Goal: Browse casually: Explore the website without a specific task or goal

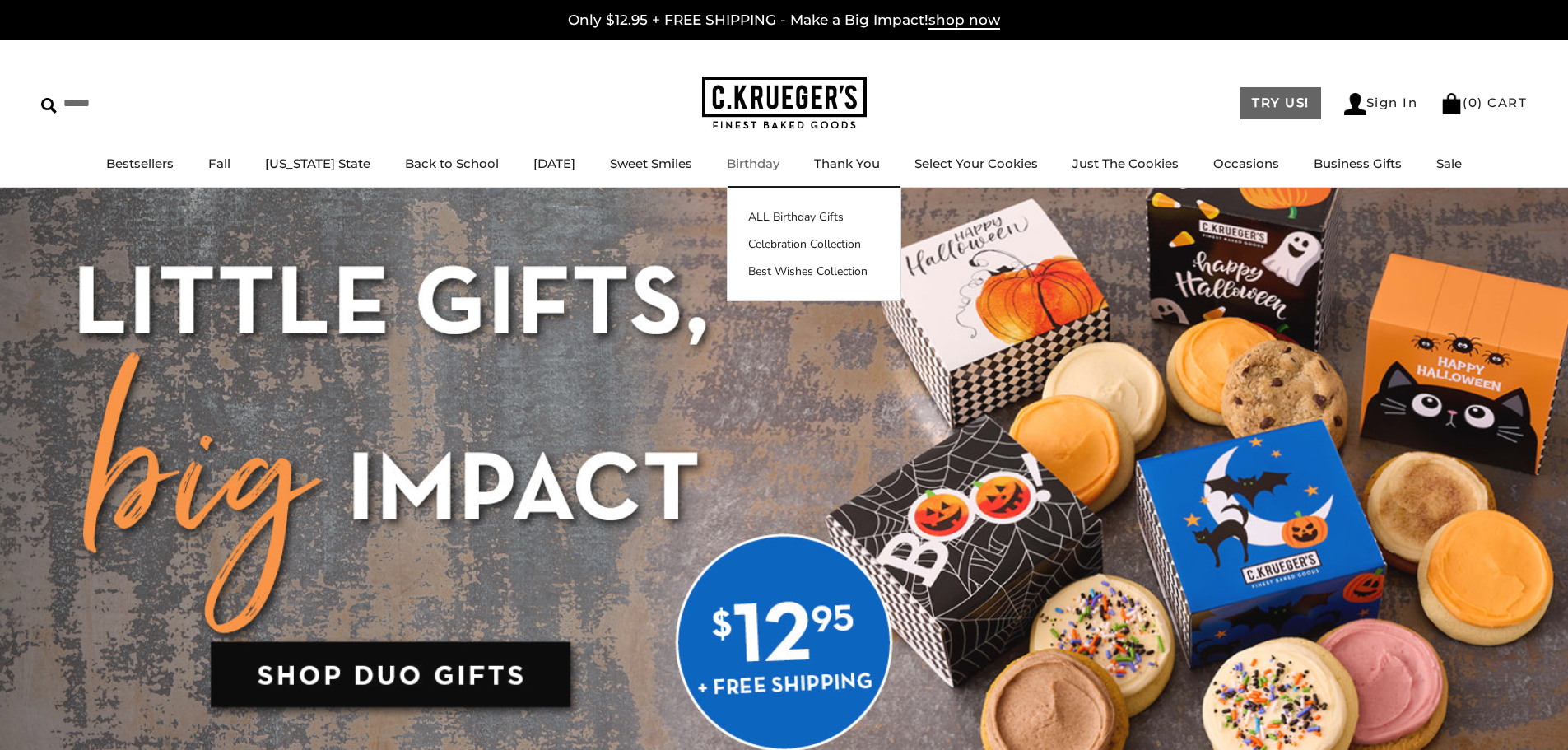
click at [1275, 105] on link "TRY US!" at bounding box center [1280, 103] width 81 height 32
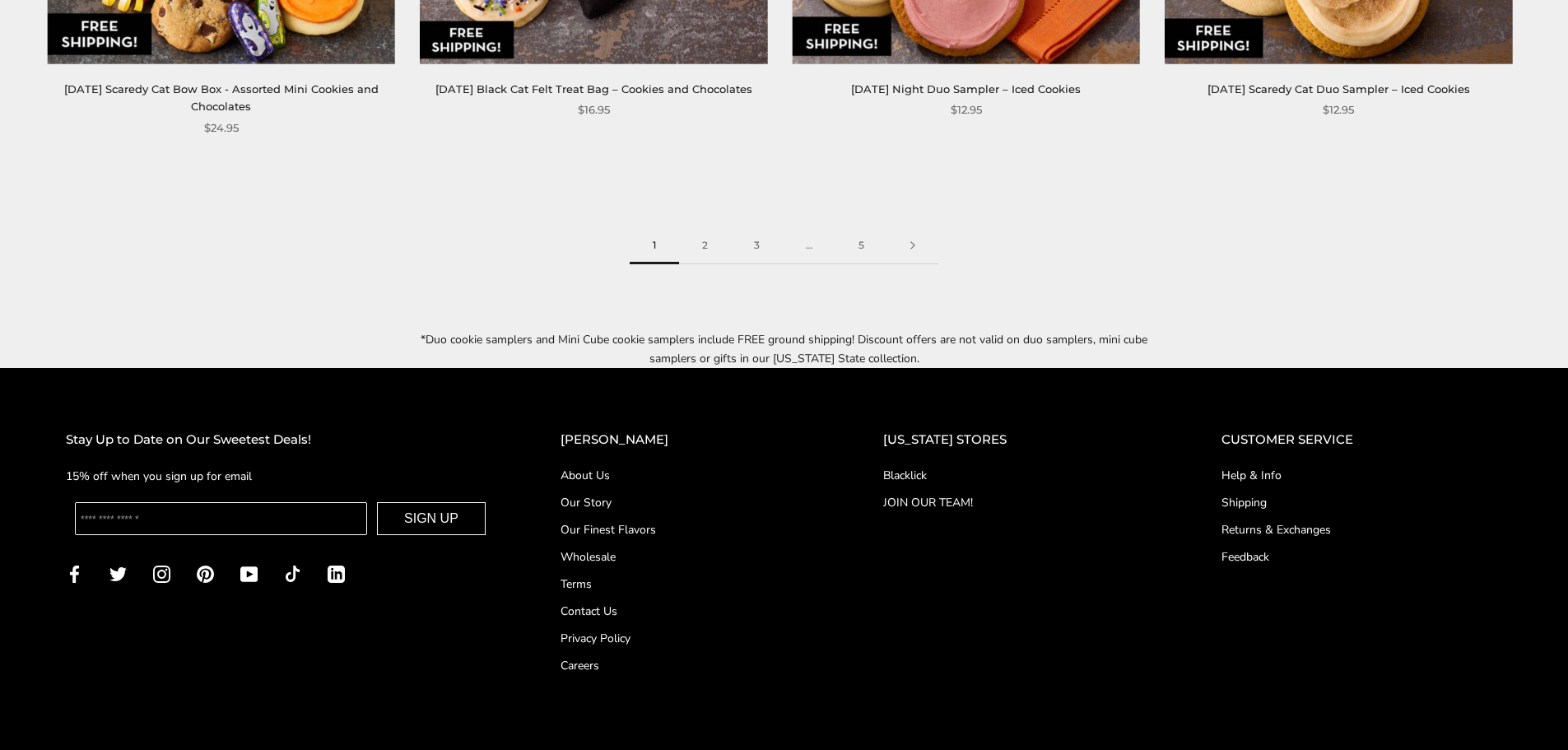
scroll to position [2918, 0]
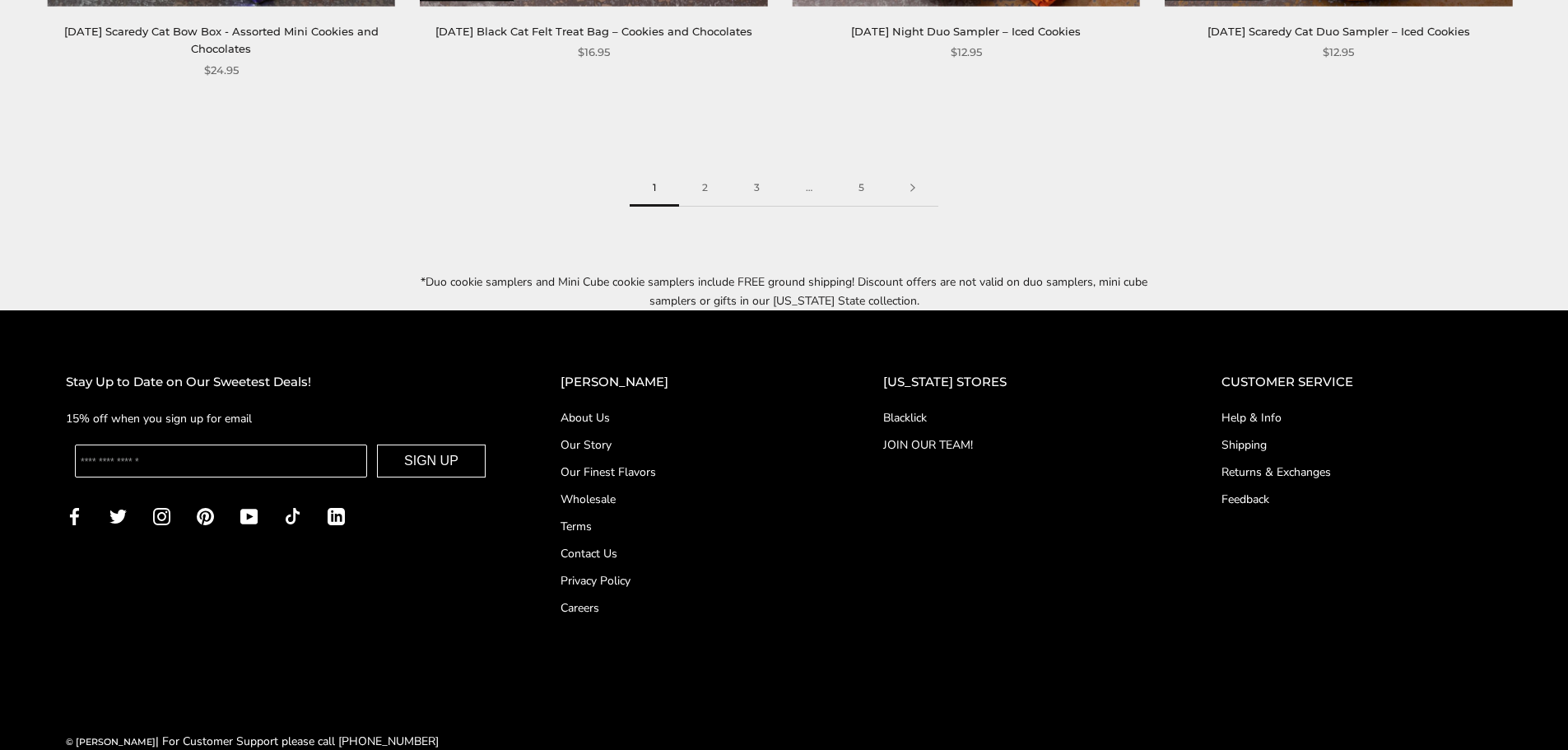
click at [714, 170] on link "2" at bounding box center [705, 188] width 52 height 37
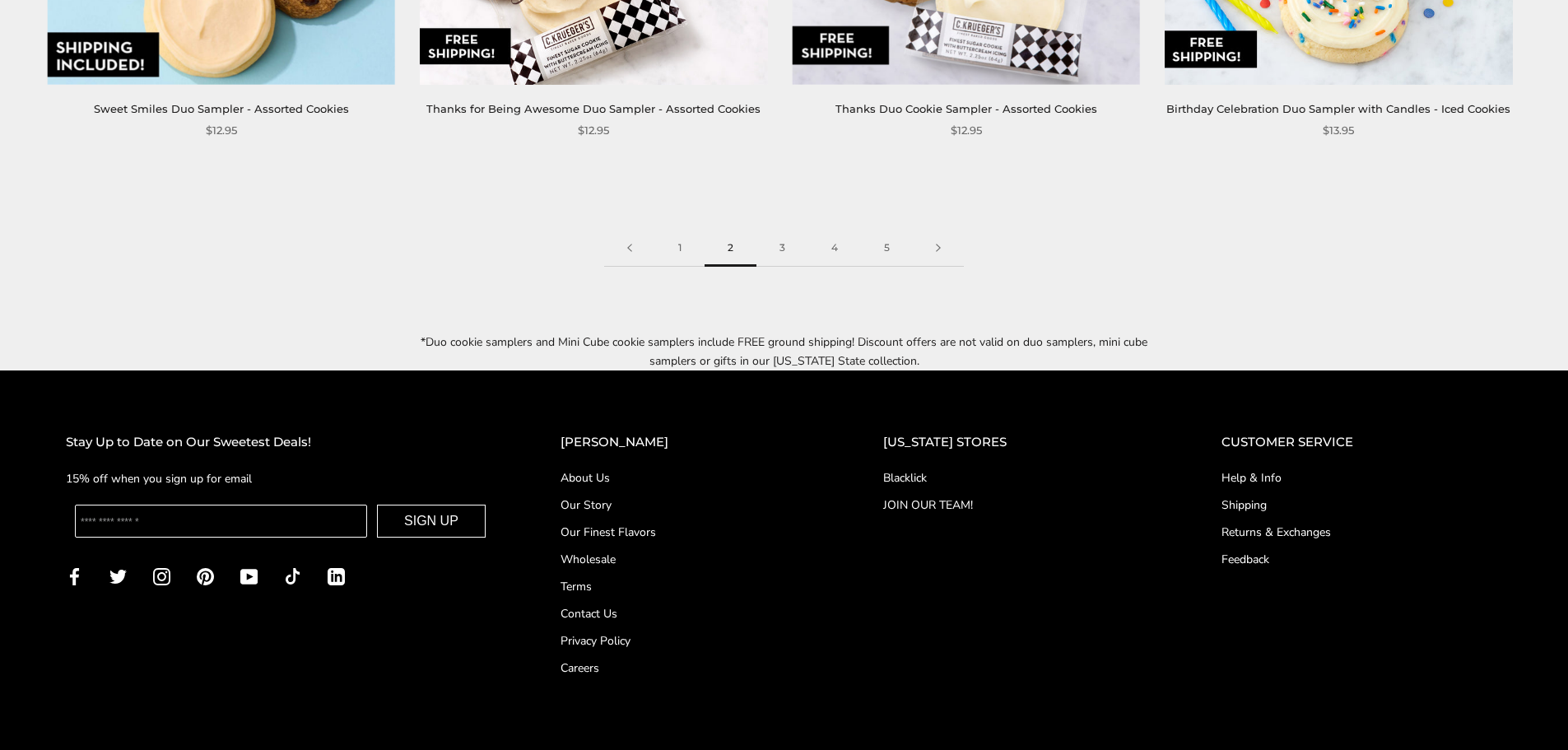
scroll to position [2936, 0]
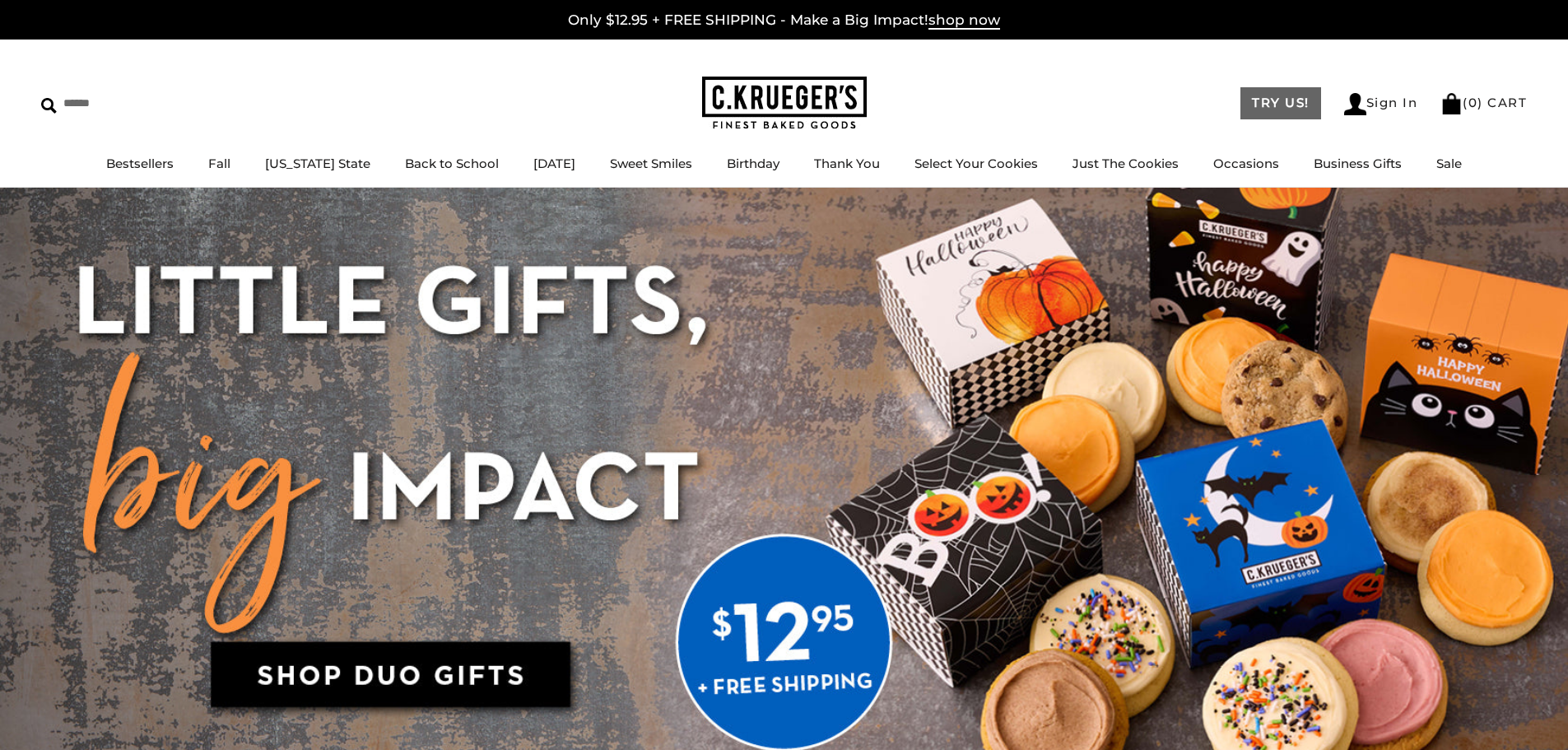
click at [1280, 107] on link "TRY US!" at bounding box center [1280, 103] width 81 height 32
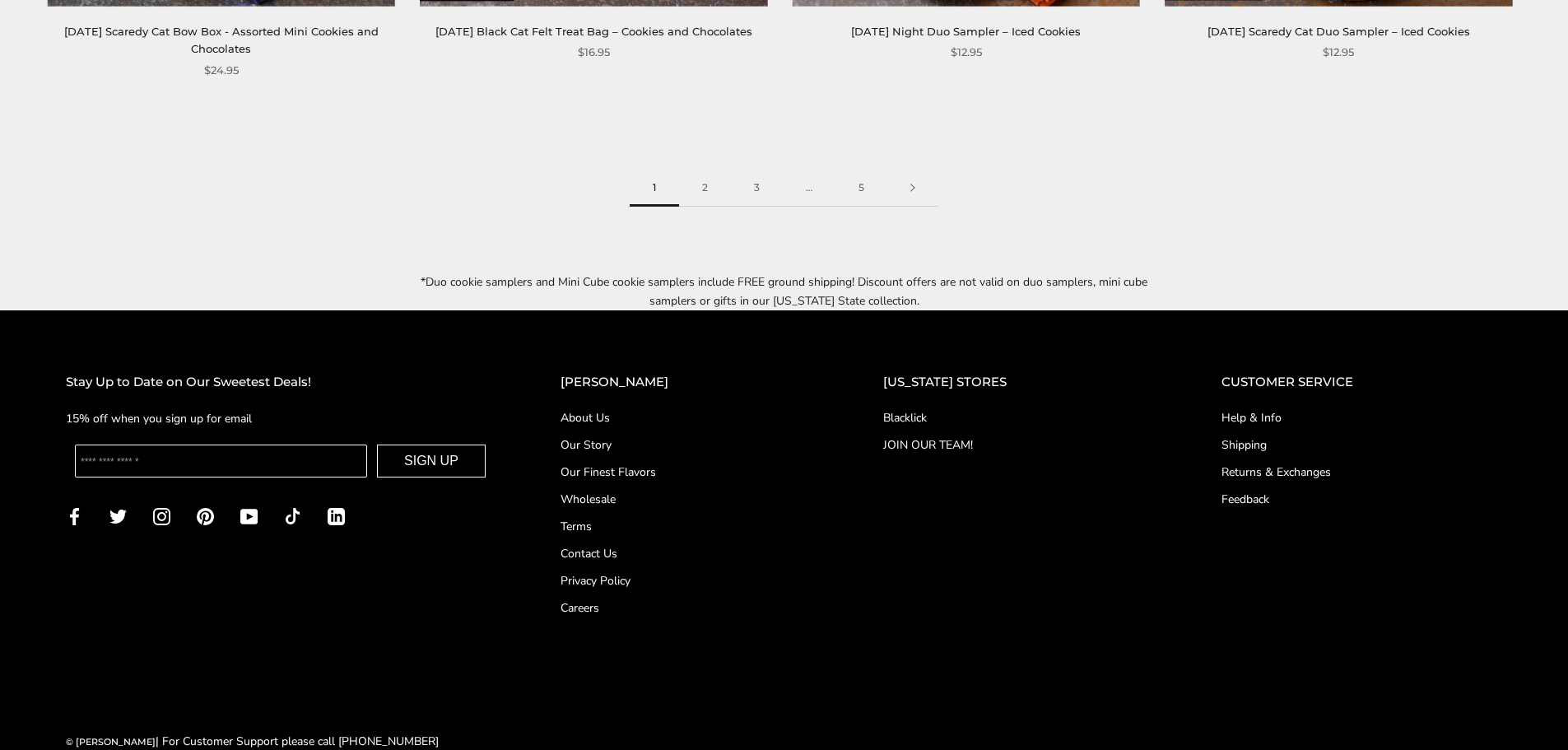
scroll to position [2589, 0]
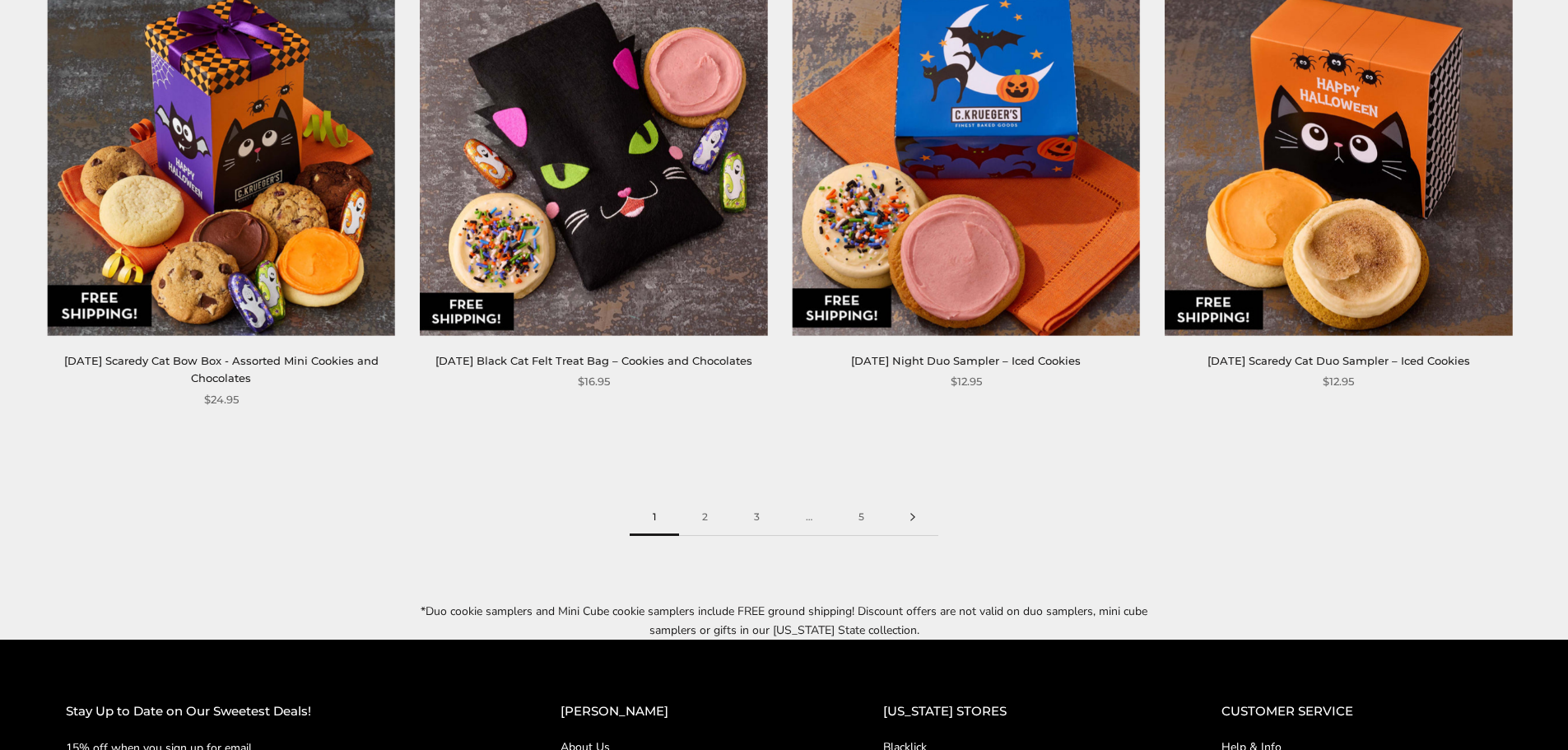
click at [911, 499] on link at bounding box center [912, 517] width 51 height 37
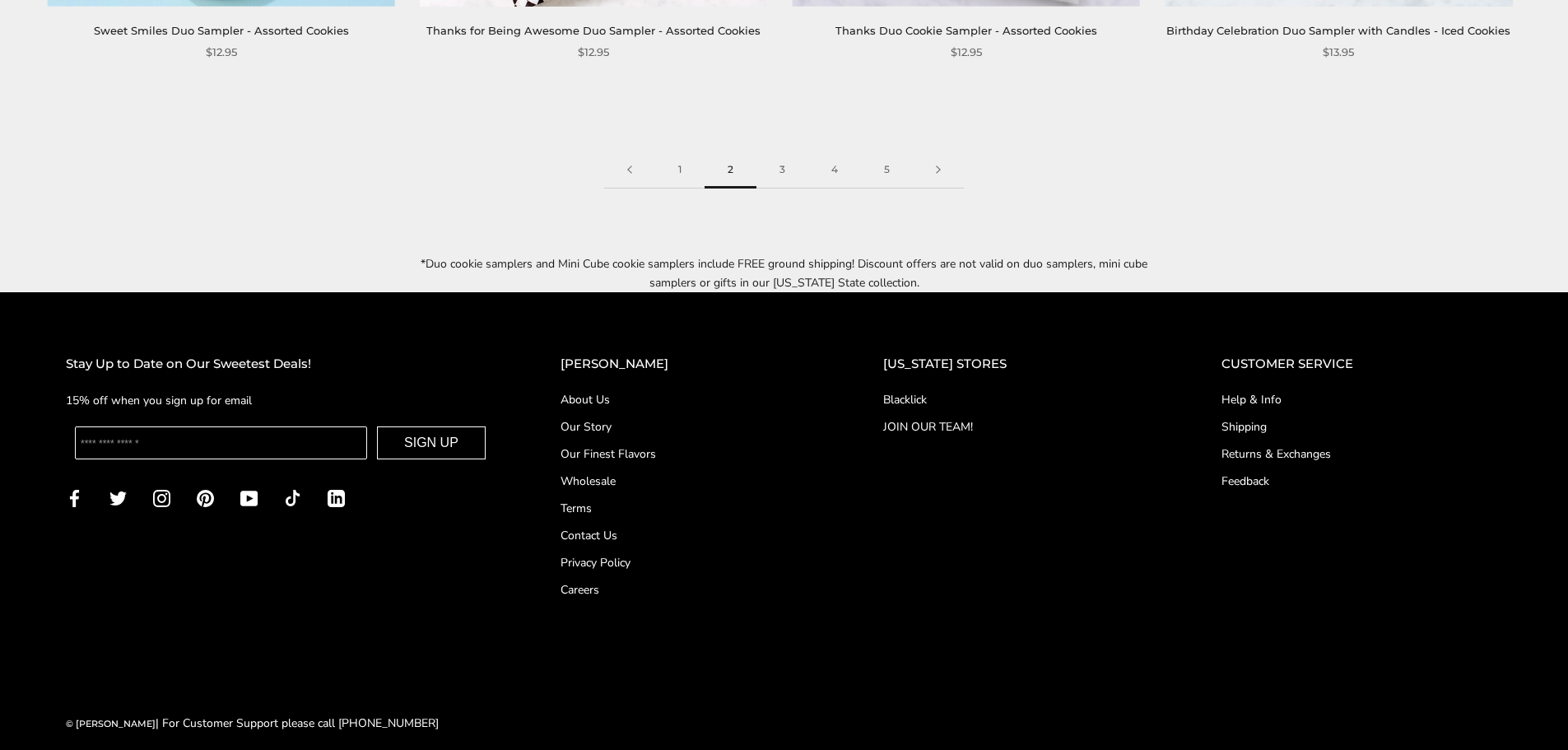
scroll to position [2690, 0]
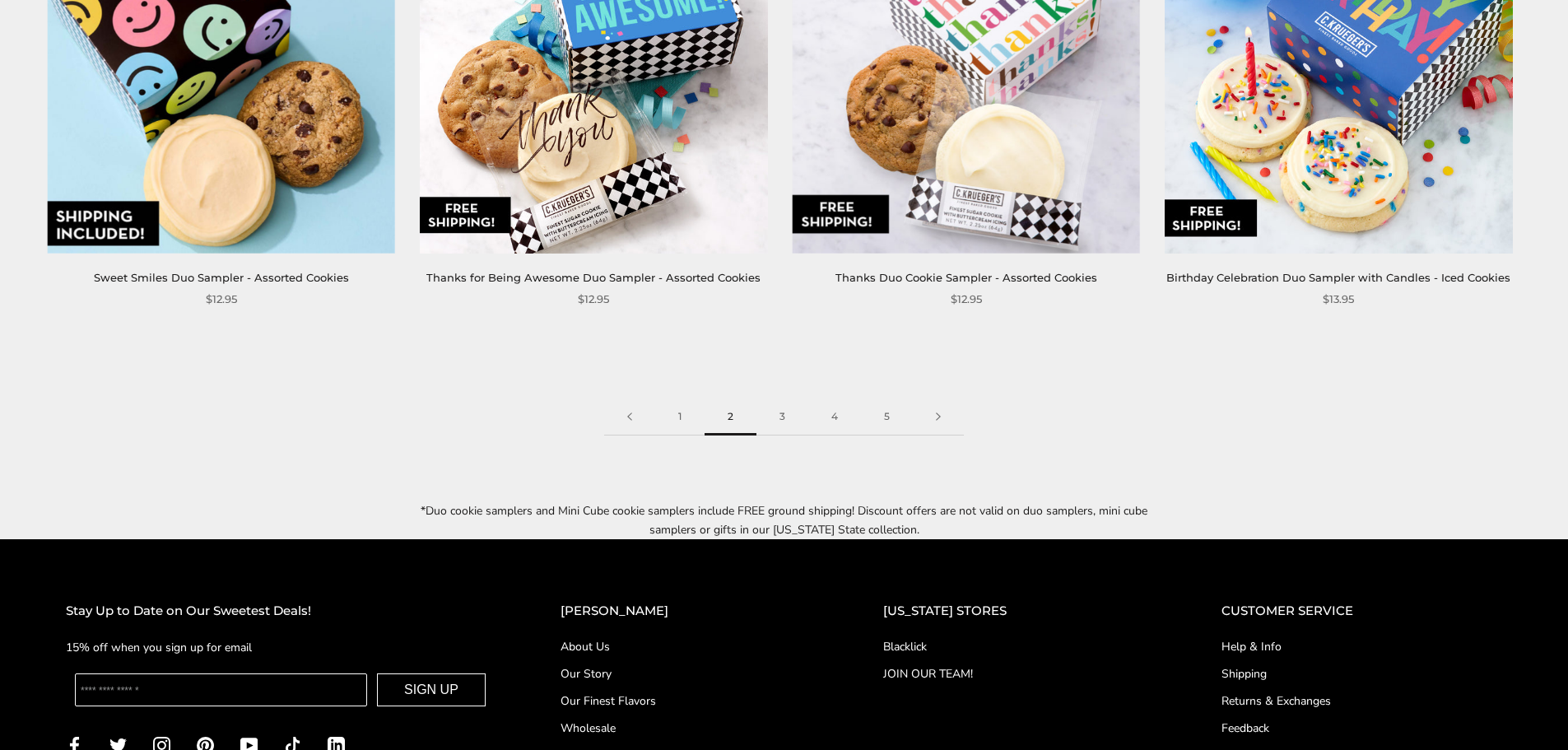
click at [1070, 413] on div "1 2 3 4 5" at bounding box center [784, 416] width 1489 height 37
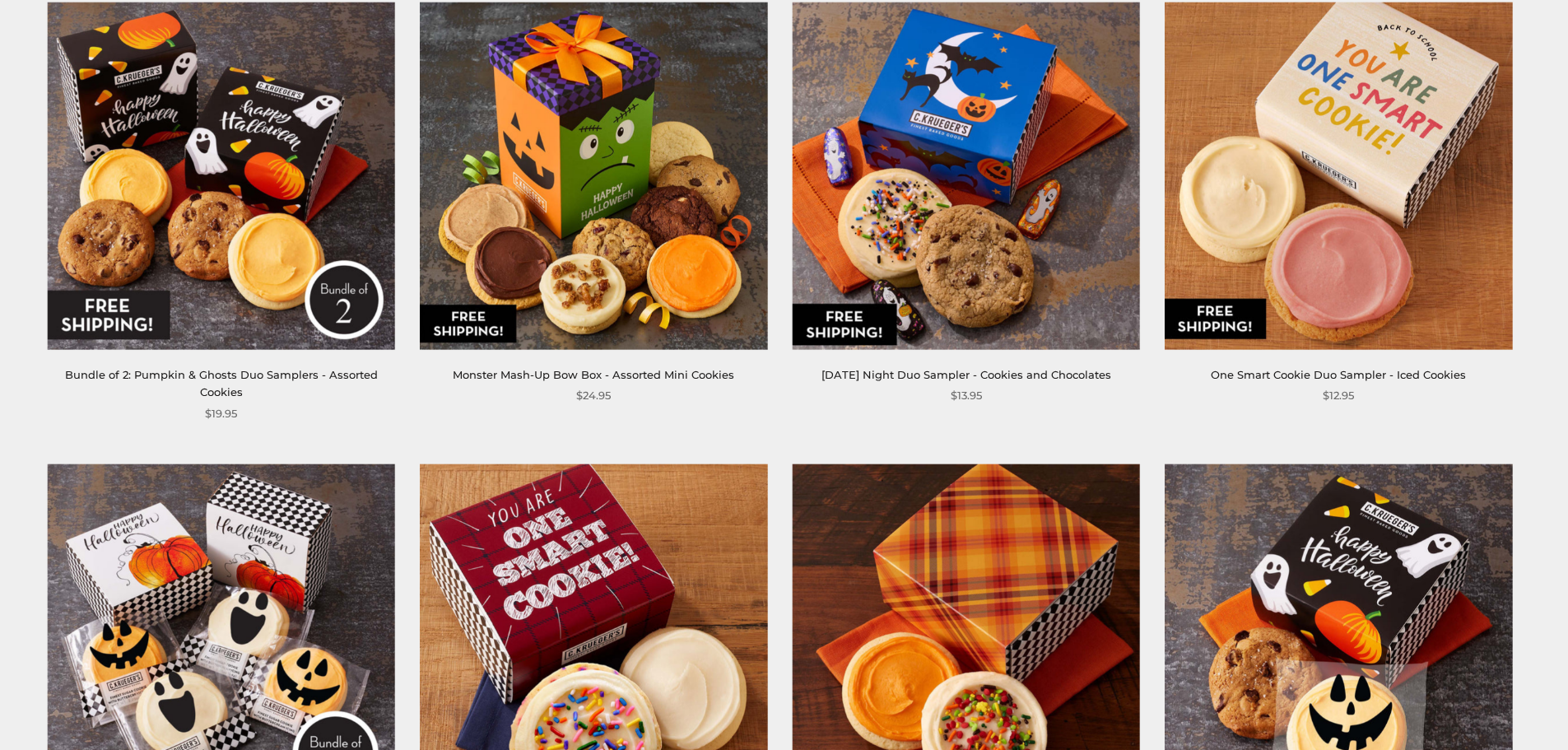
scroll to position [0, 0]
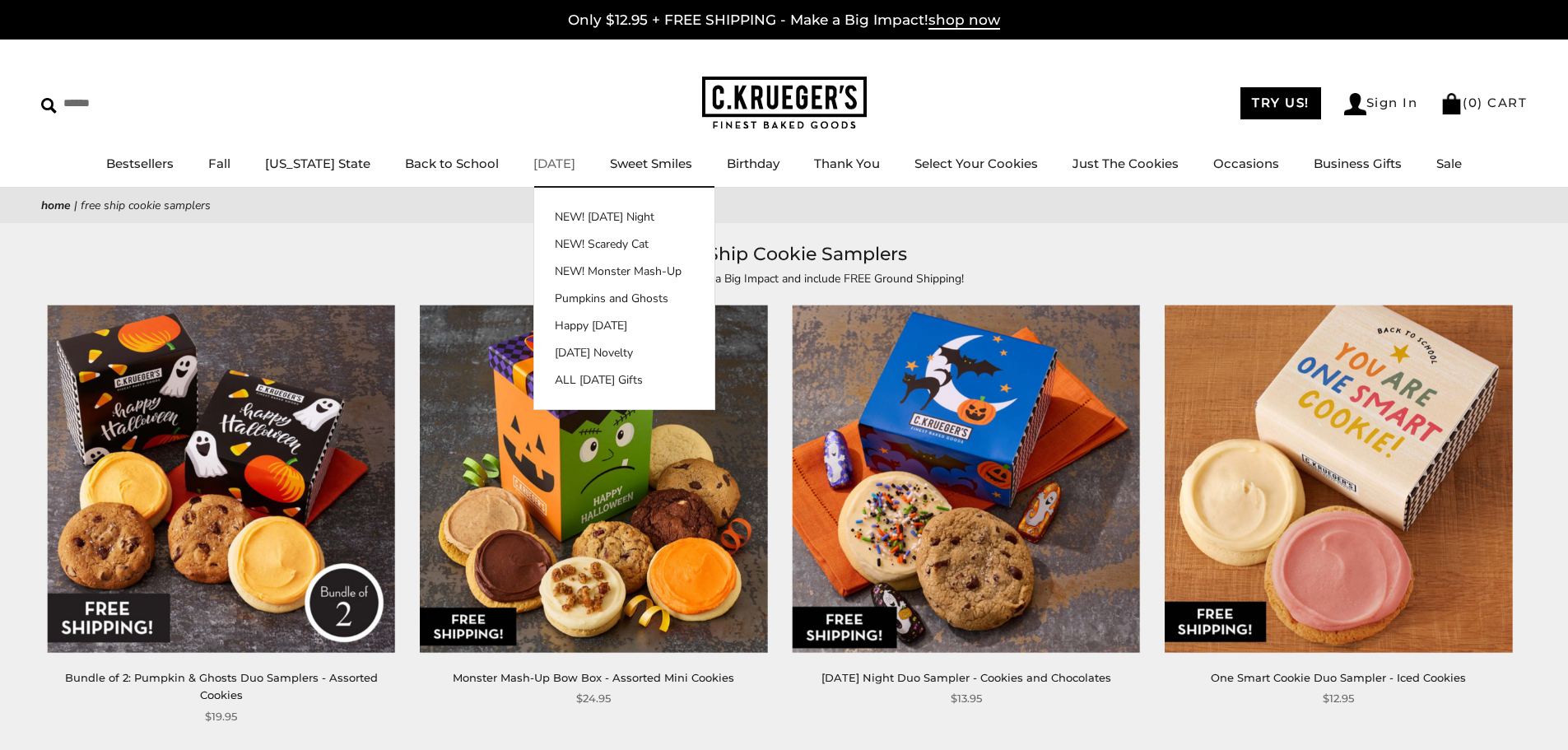
click at [549, 161] on link "[DATE]" at bounding box center [553, 162] width 42 height 15
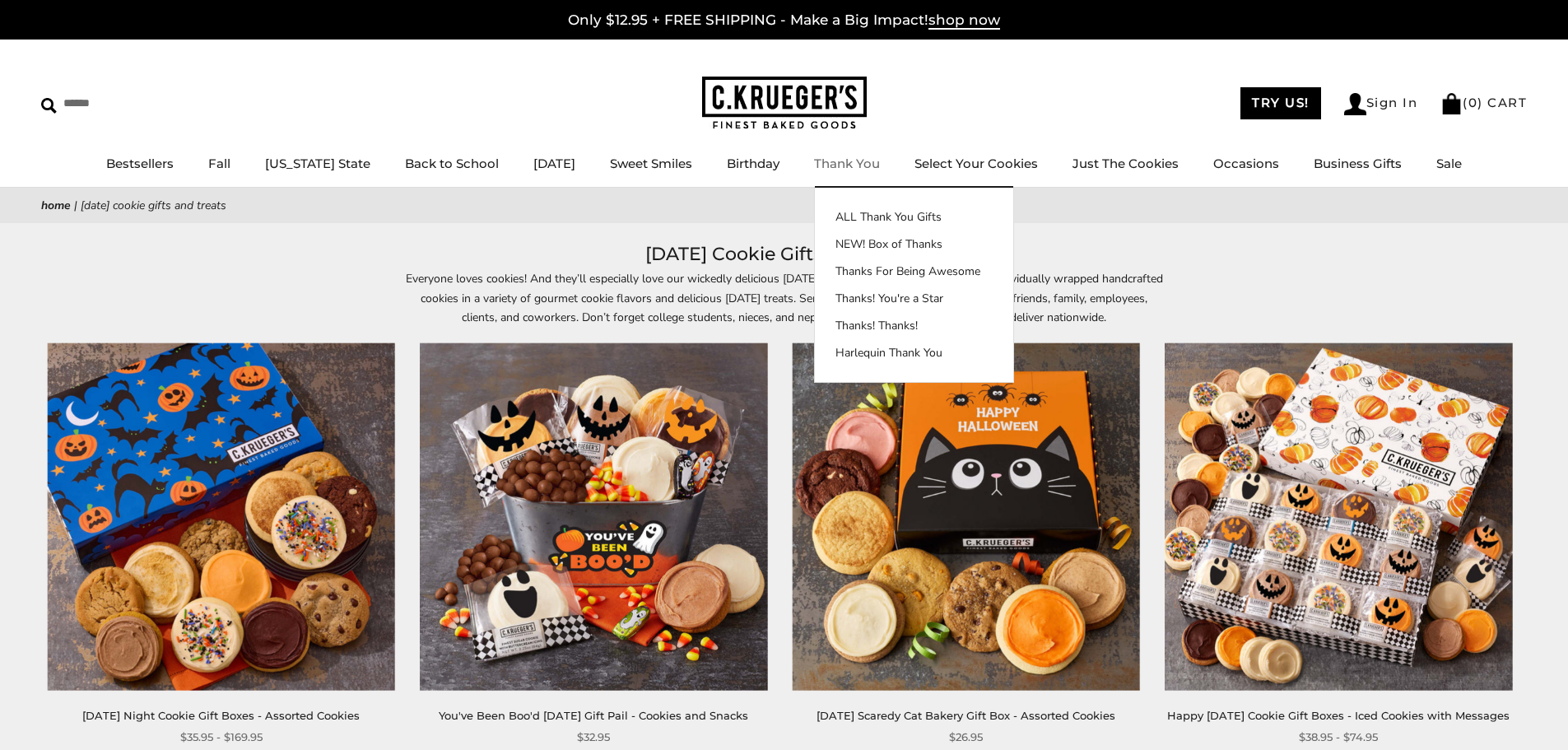
click at [833, 155] on link "Thank You" at bounding box center [846, 162] width 65 height 15
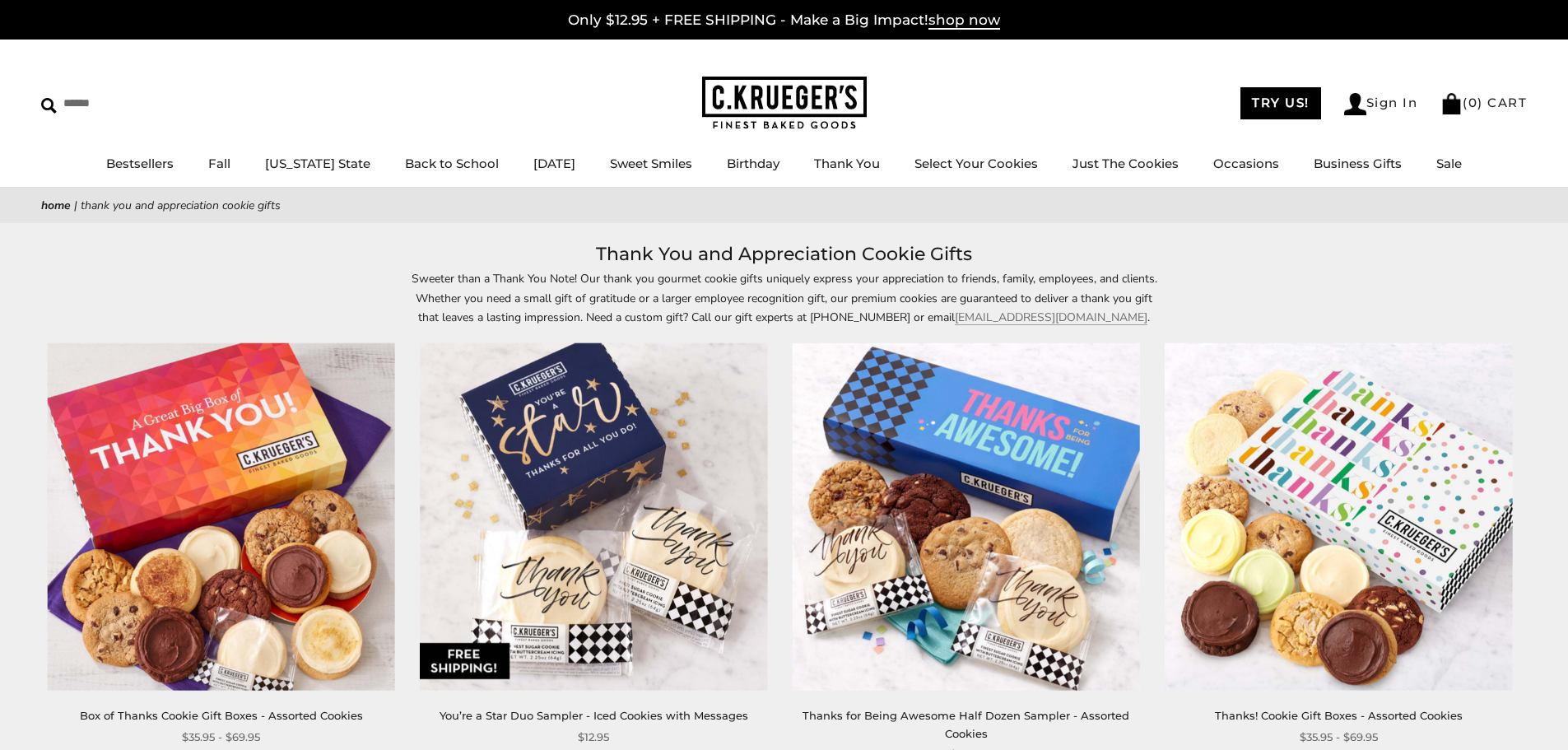
click at [1346, 266] on h1 "Thank You and Appreciation Cookie Gifts" at bounding box center [783, 254] width 1436 height 30
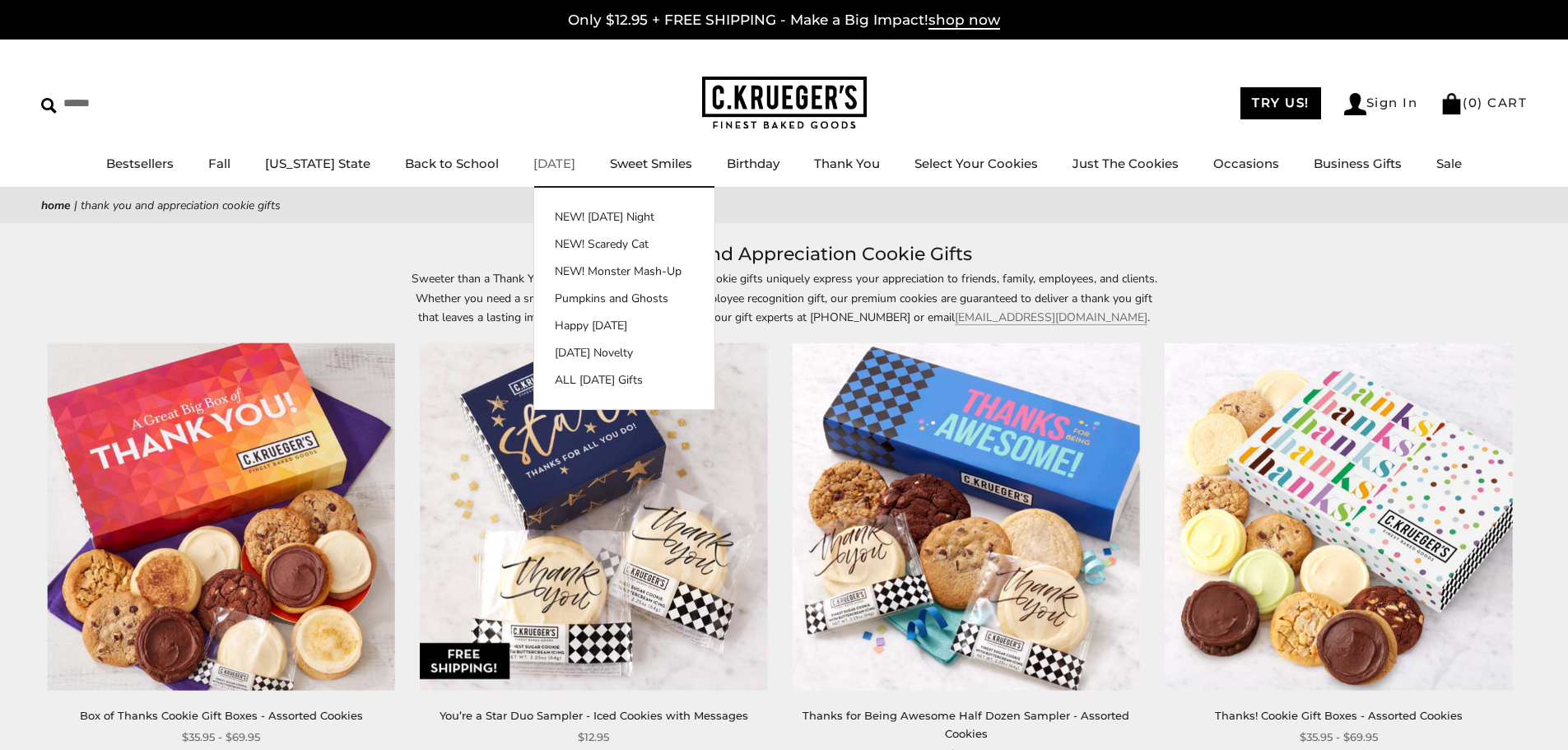
click at [533, 156] on link "[DATE]" at bounding box center [553, 162] width 42 height 15
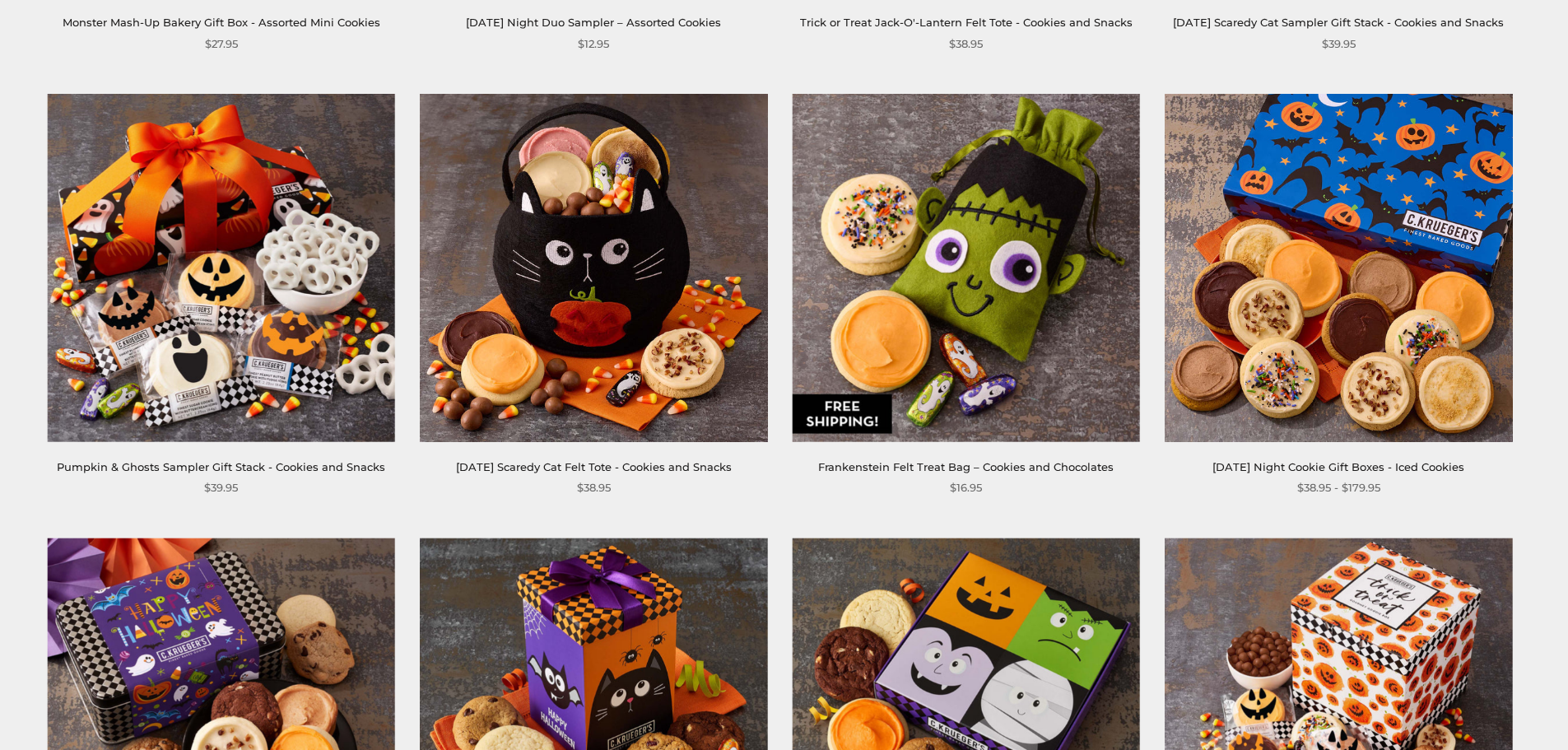
scroll to position [1564, 0]
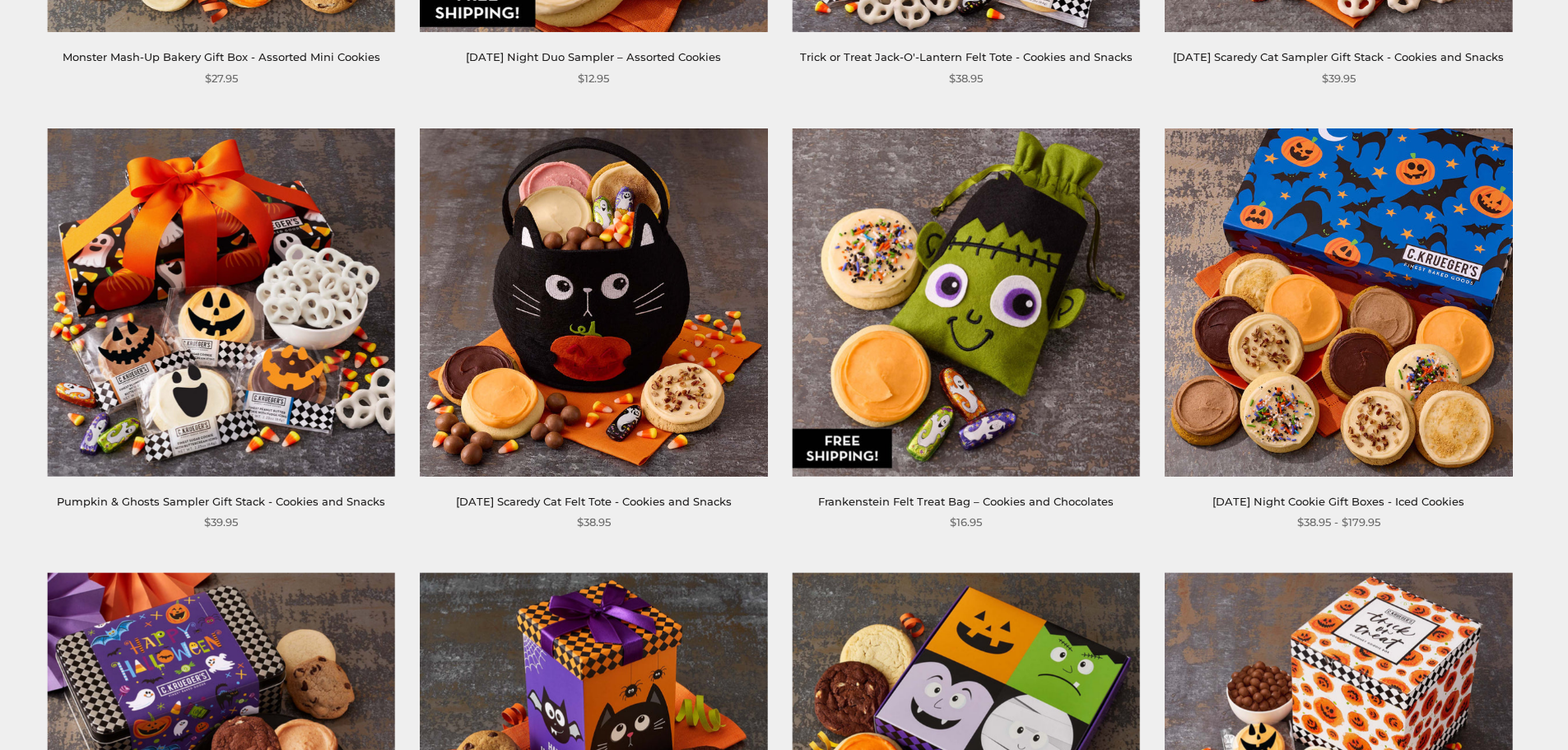
click at [649, 319] on img at bounding box center [593, 301] width 347 height 347
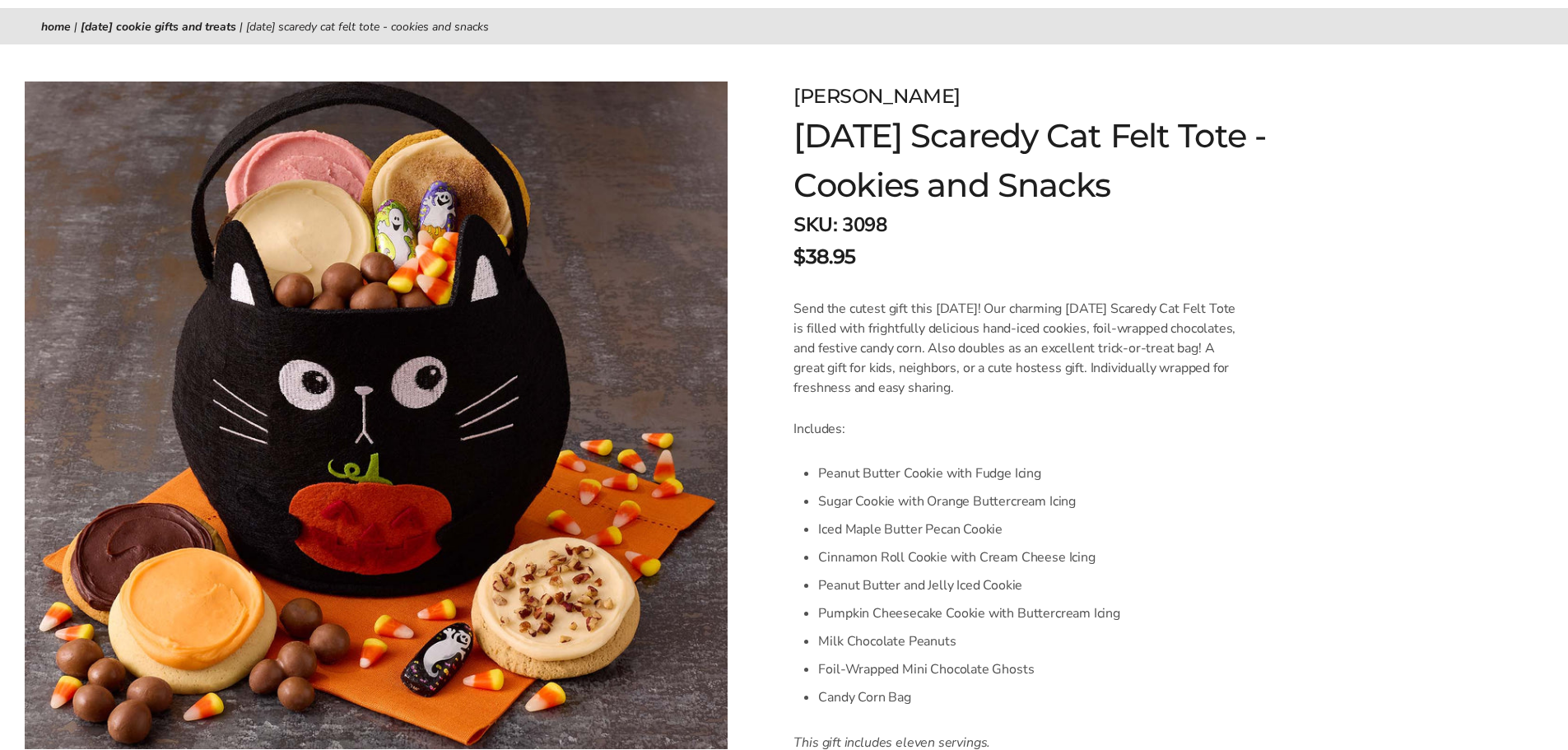
scroll to position [247, 0]
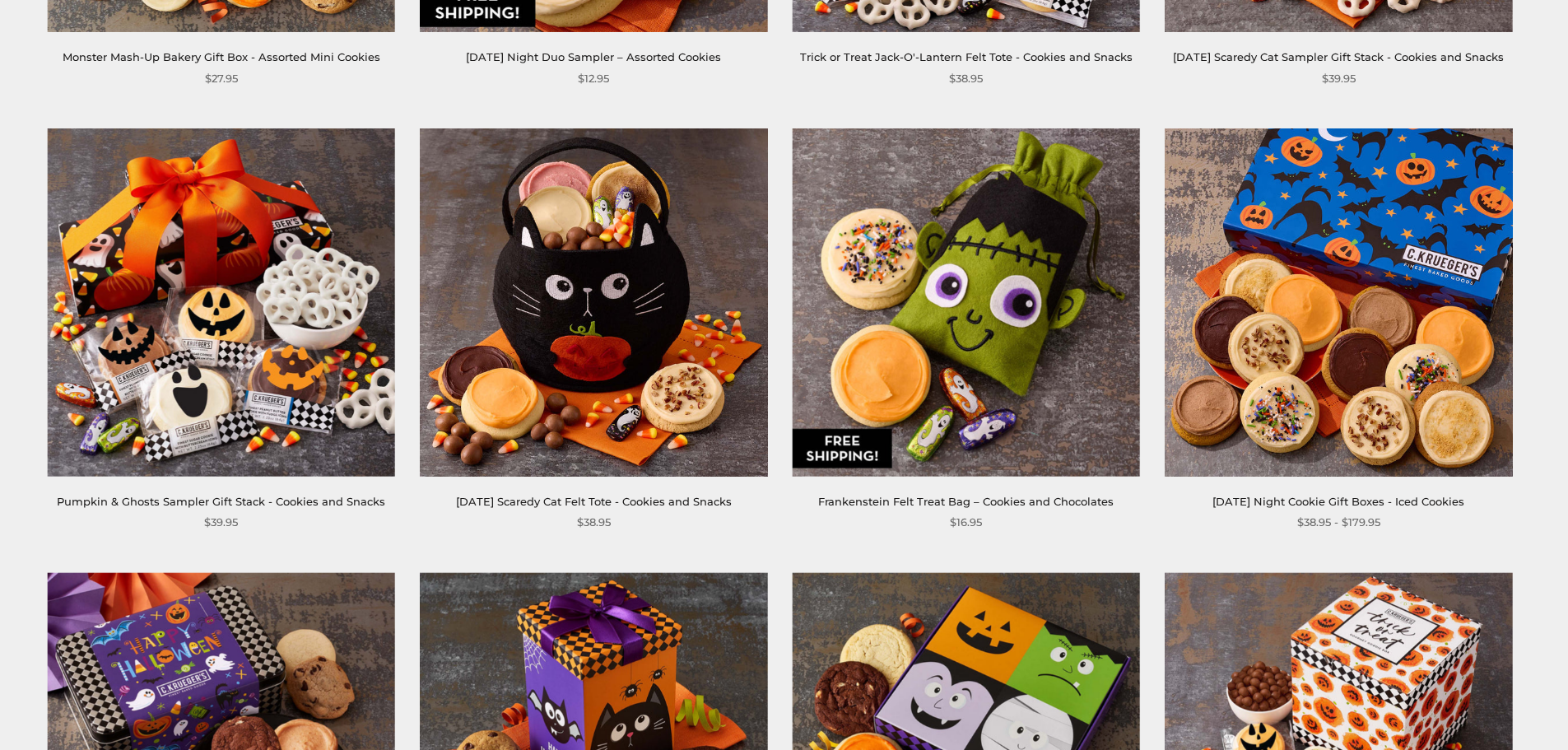
click at [456, 231] on img at bounding box center [593, 301] width 347 height 347
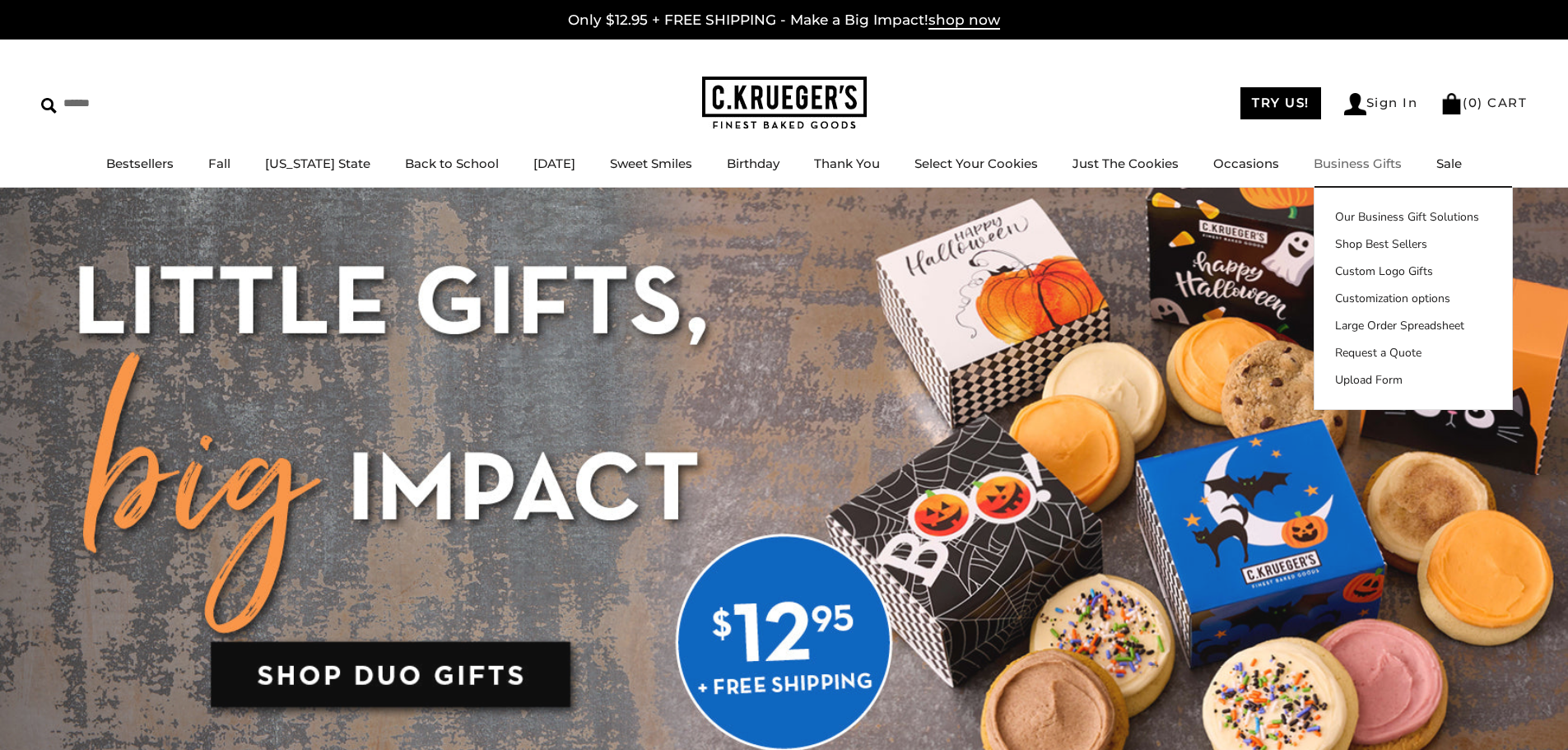
click at [1322, 157] on link "Business Gifts" at bounding box center [1357, 162] width 88 height 15
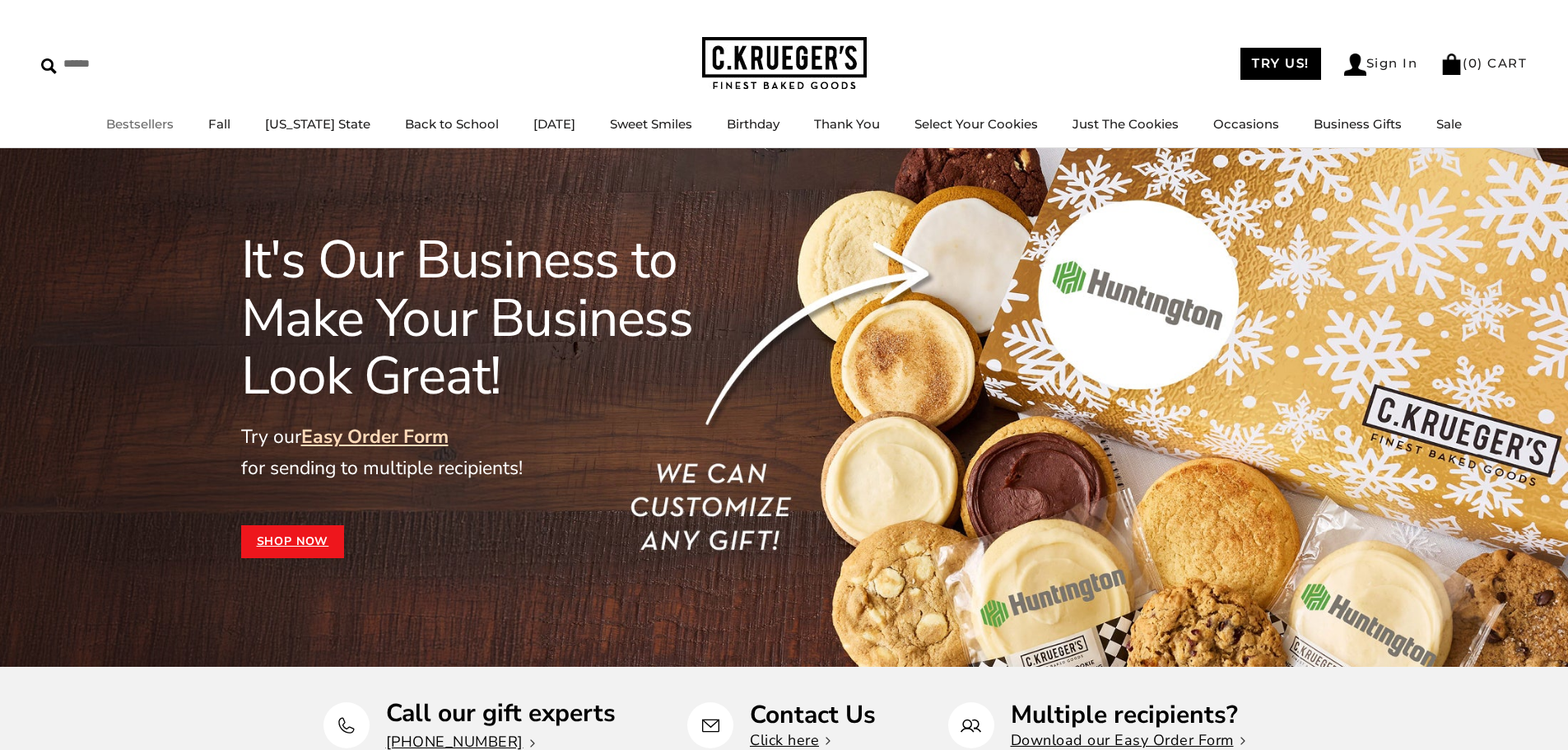
click at [161, 130] on link "Bestsellers" at bounding box center [139, 123] width 67 height 15
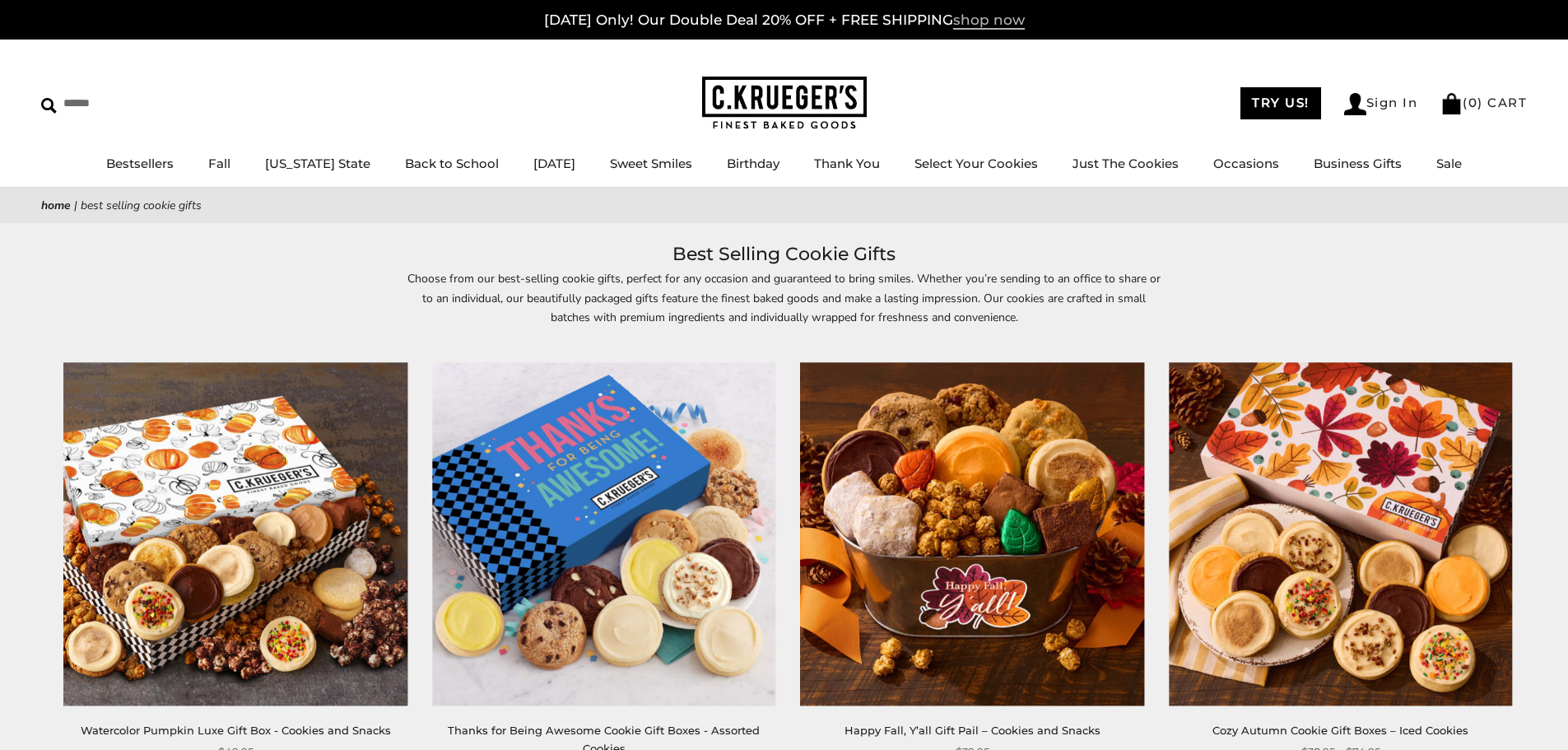
click at [977, 26] on span "shop now" at bounding box center [989, 21] width 72 height 18
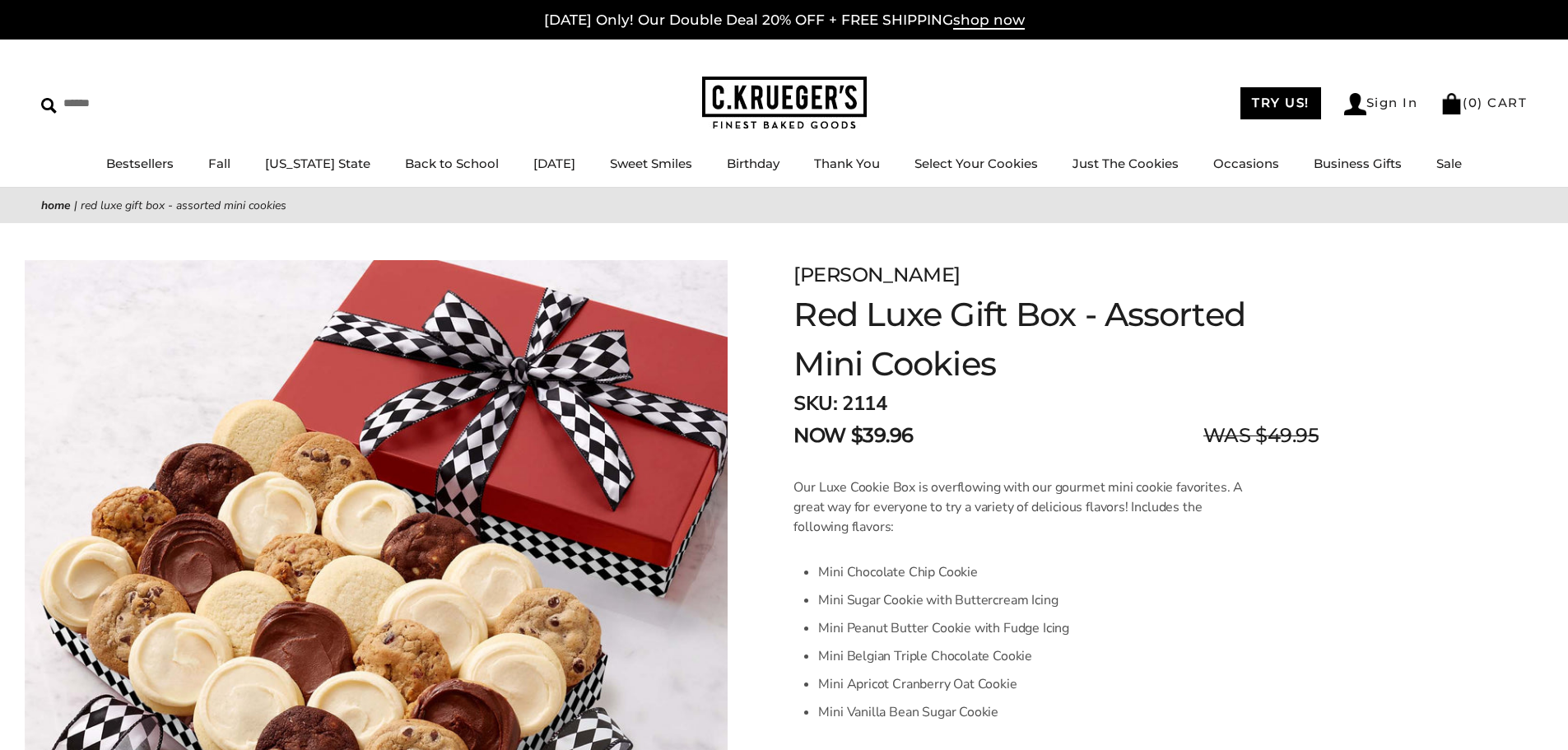
click at [812, 96] on img at bounding box center [784, 103] width 164 height 54
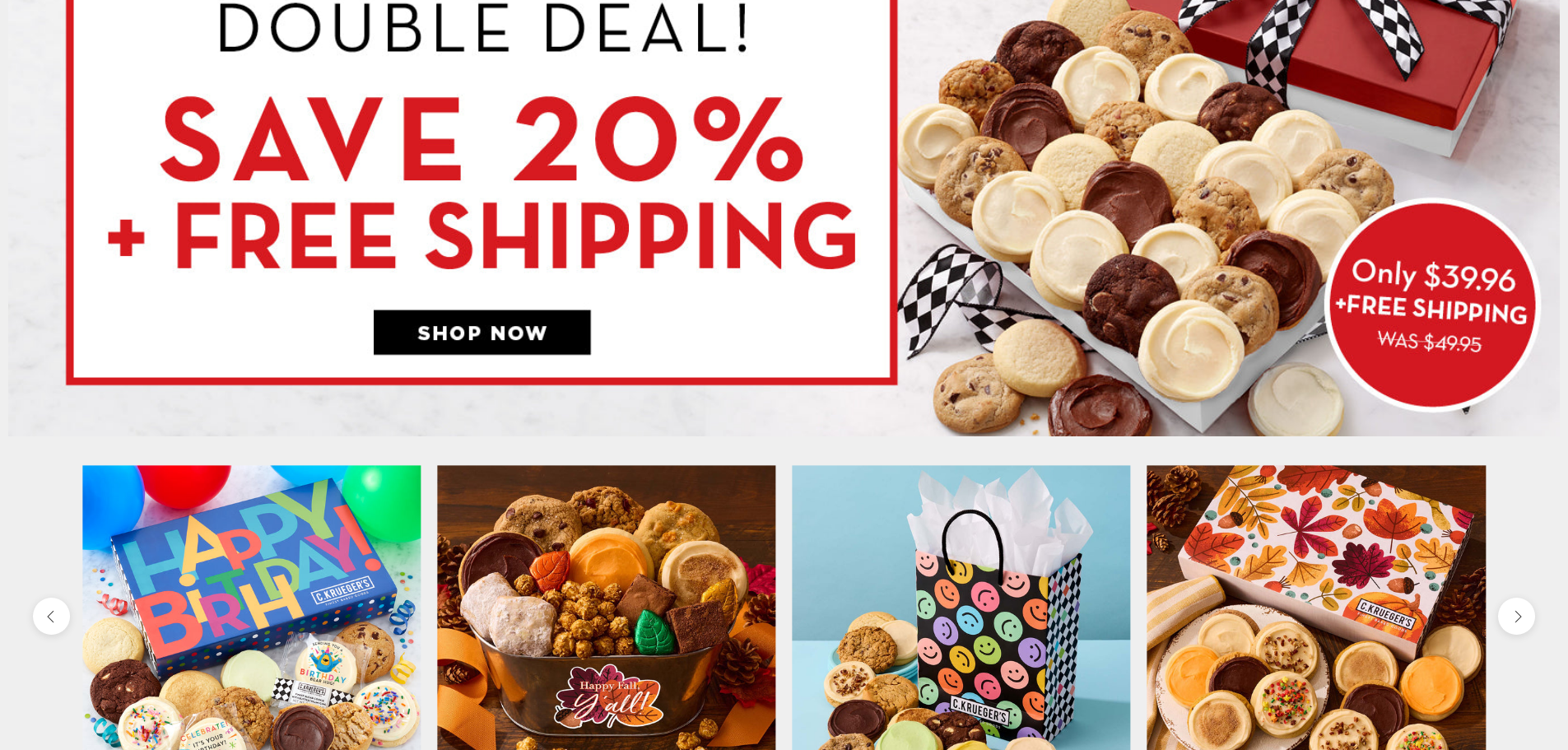
scroll to position [164, 0]
